Goal: Check status

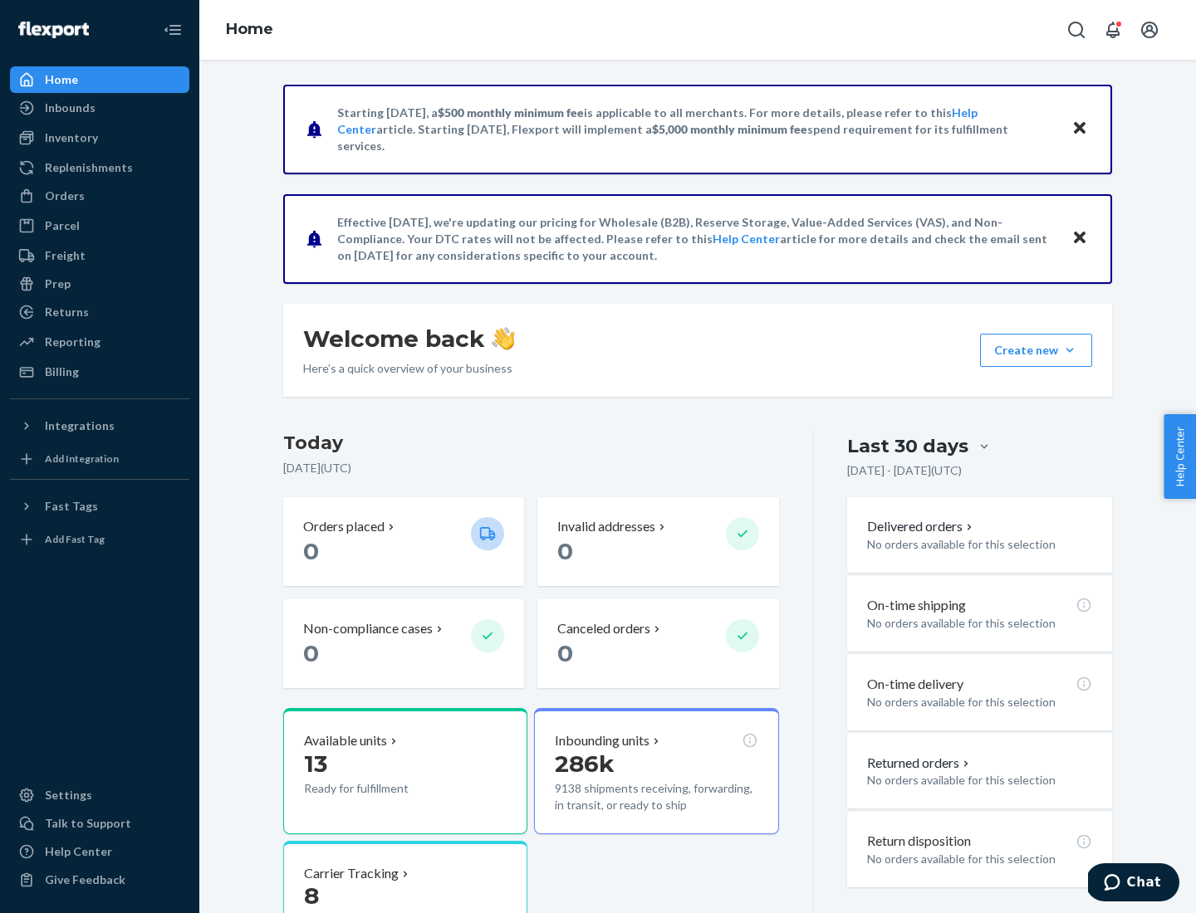
click at [1070, 350] on button "Create new Create new inbound Create new order Create new product" at bounding box center [1036, 350] width 112 height 33
click at [69, 108] on div "Inbounds" at bounding box center [70, 108] width 51 height 17
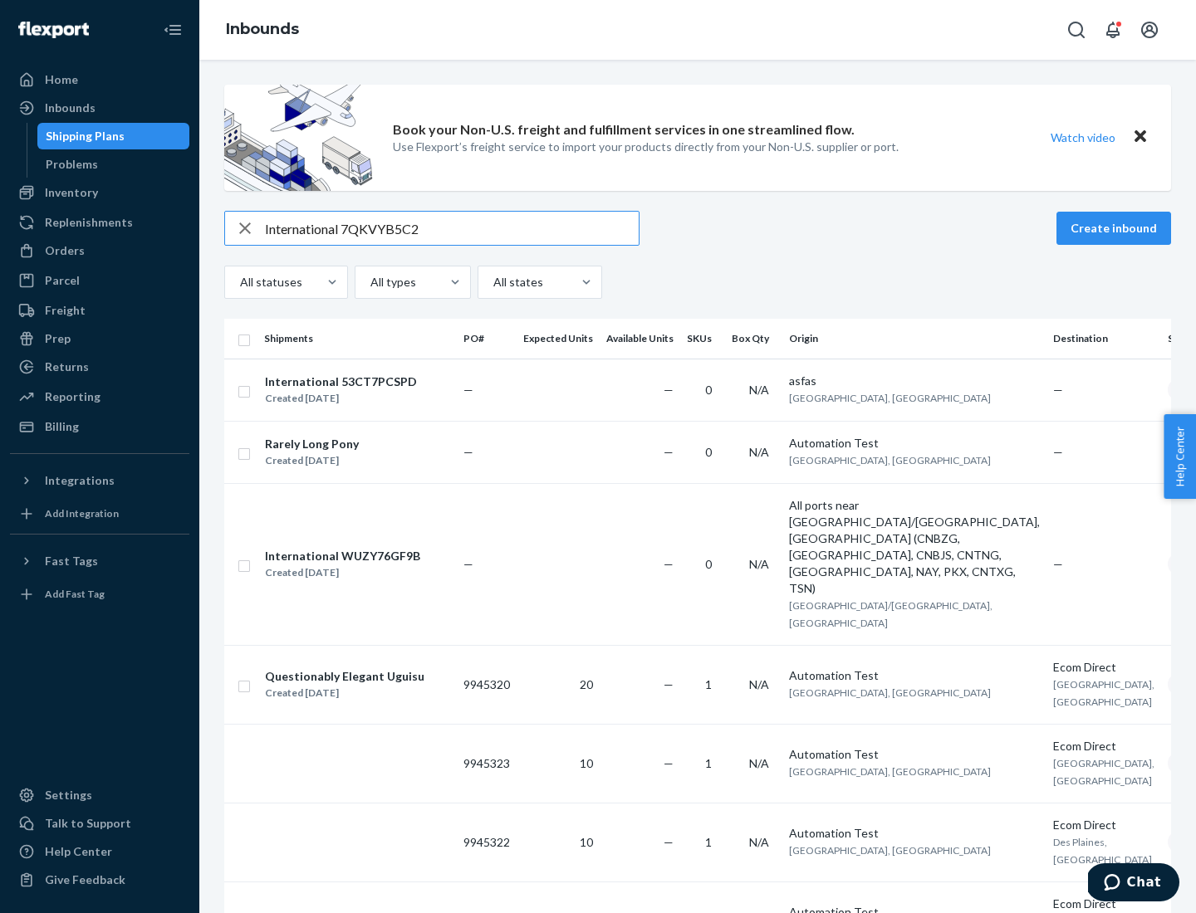
type input "International 7QKVYB5C29"
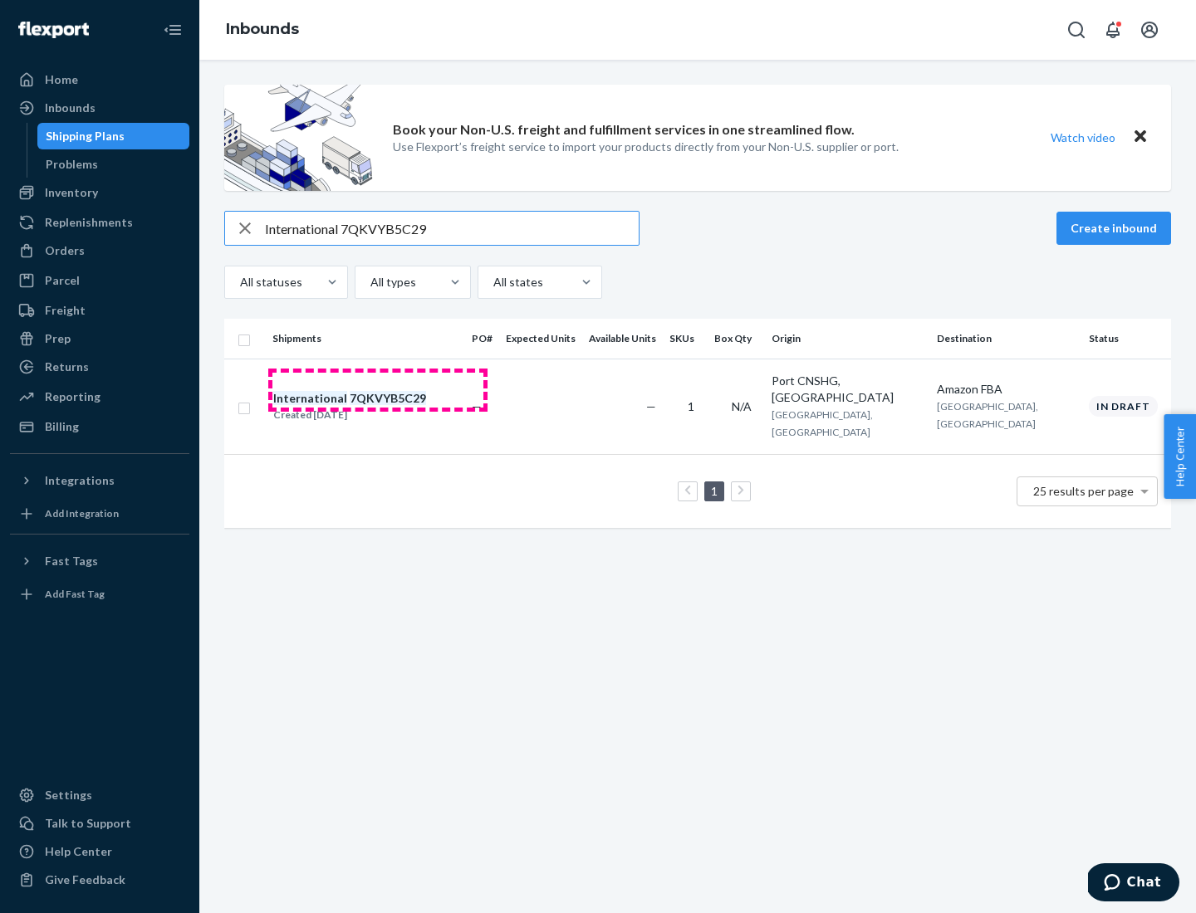
click at [378, 407] on div "Created [DATE]" at bounding box center [349, 415] width 153 height 17
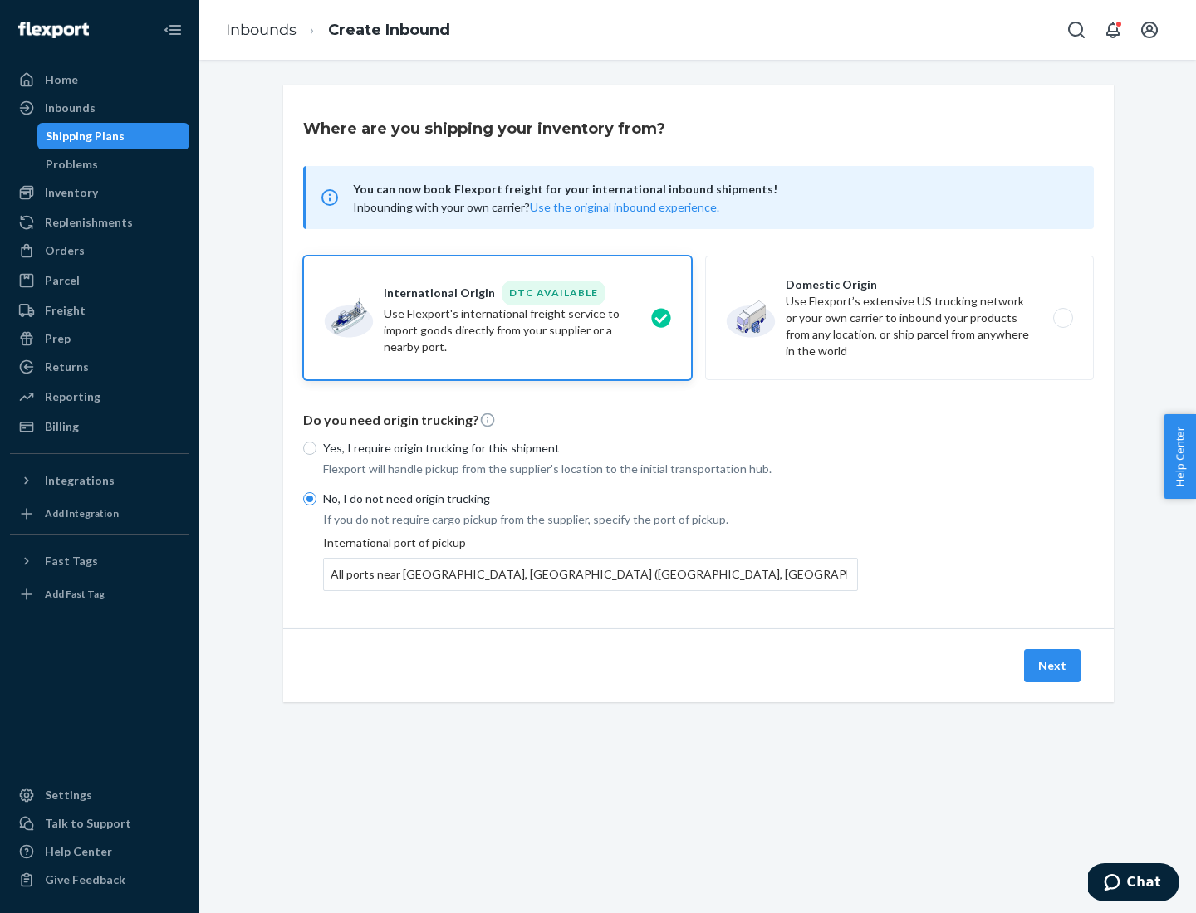
click at [1053, 665] on button "Next" at bounding box center [1052, 665] width 56 height 33
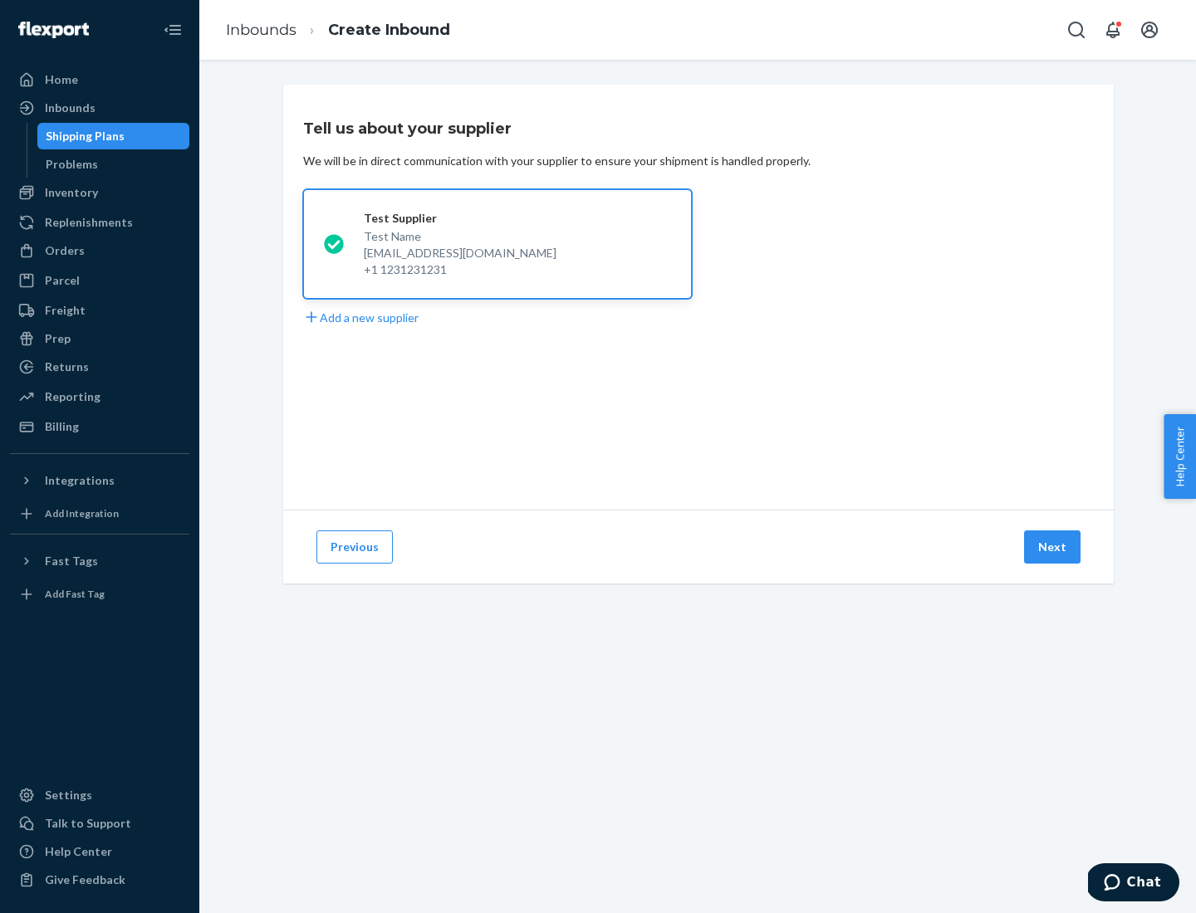
click at [1053, 547] on button "Next" at bounding box center [1052, 547] width 56 height 33
